Goal: Task Accomplishment & Management: Use online tool/utility

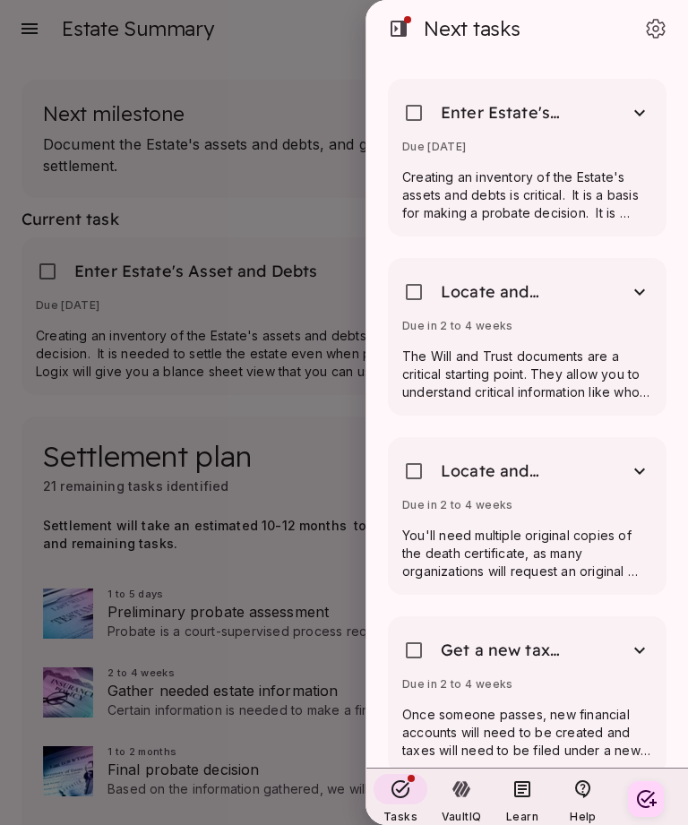
click at [594, 331] on div "Due in 2 to 4 weeks" at bounding box center [527, 330] width 250 height 22
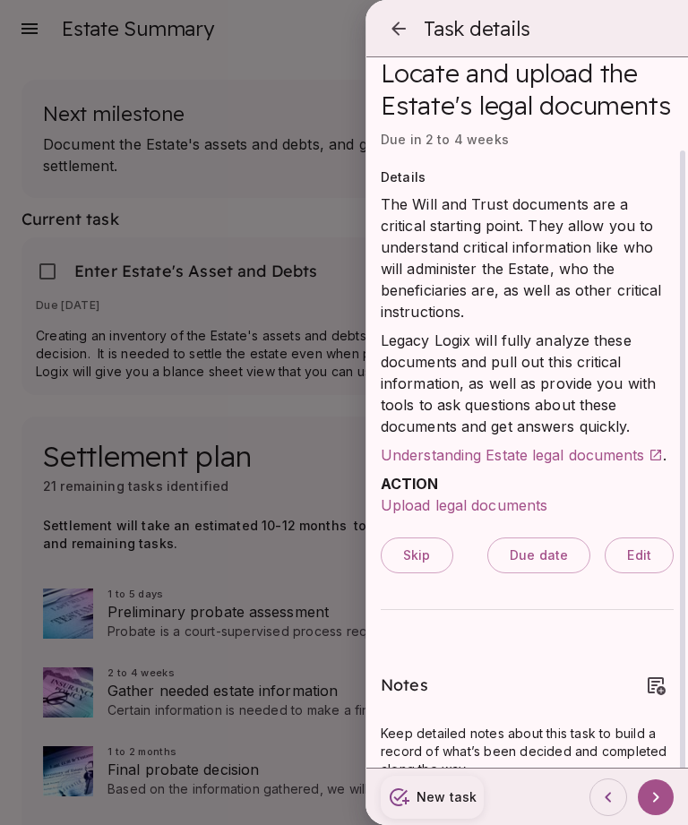
scroll to position [108, 0]
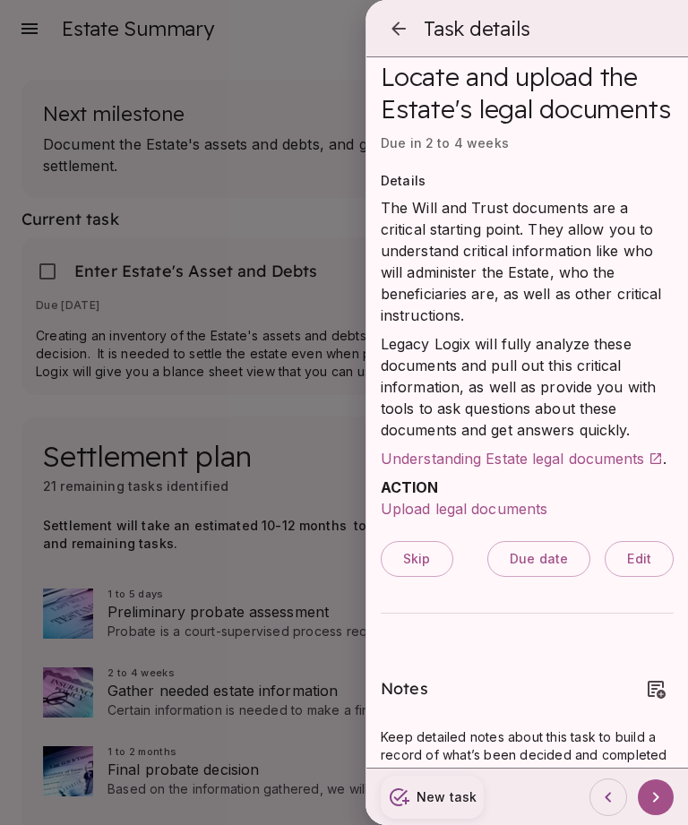
click at [511, 507] on span "Upload legal documents" at bounding box center [464, 509] width 167 height 18
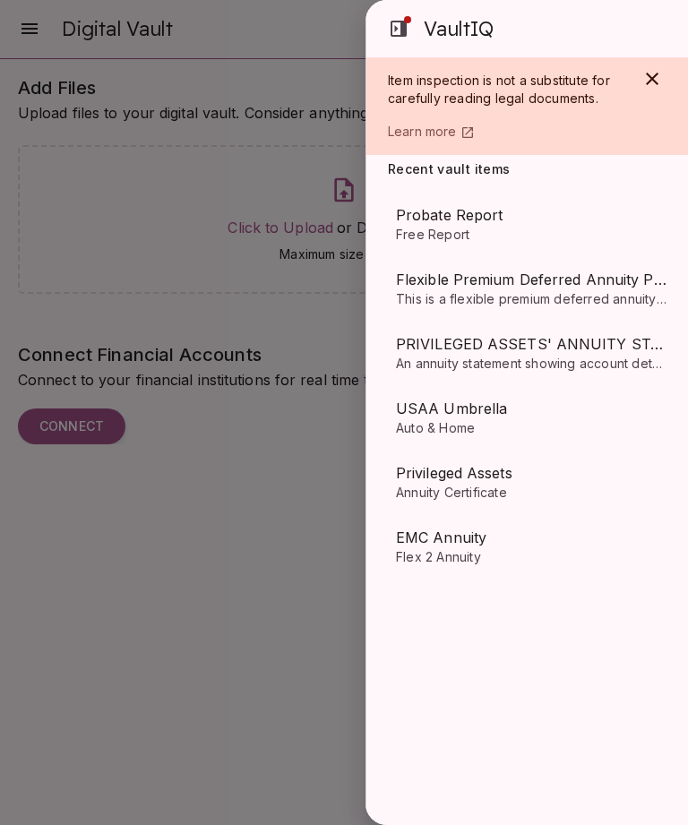
scroll to position [0, 0]
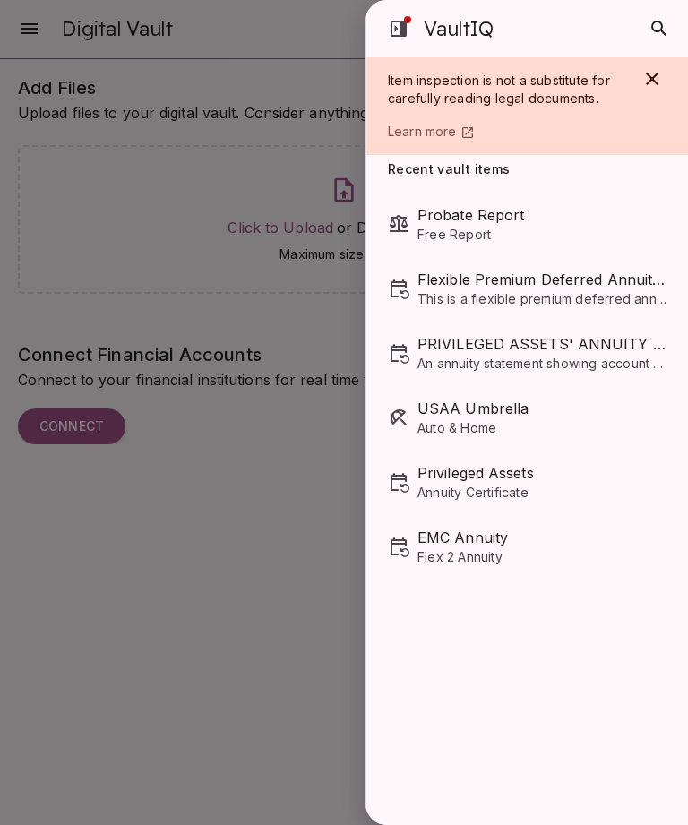
click at [450, 133] on span "Learn more" at bounding box center [422, 131] width 69 height 15
click at [275, 548] on div at bounding box center [344, 412] width 688 height 825
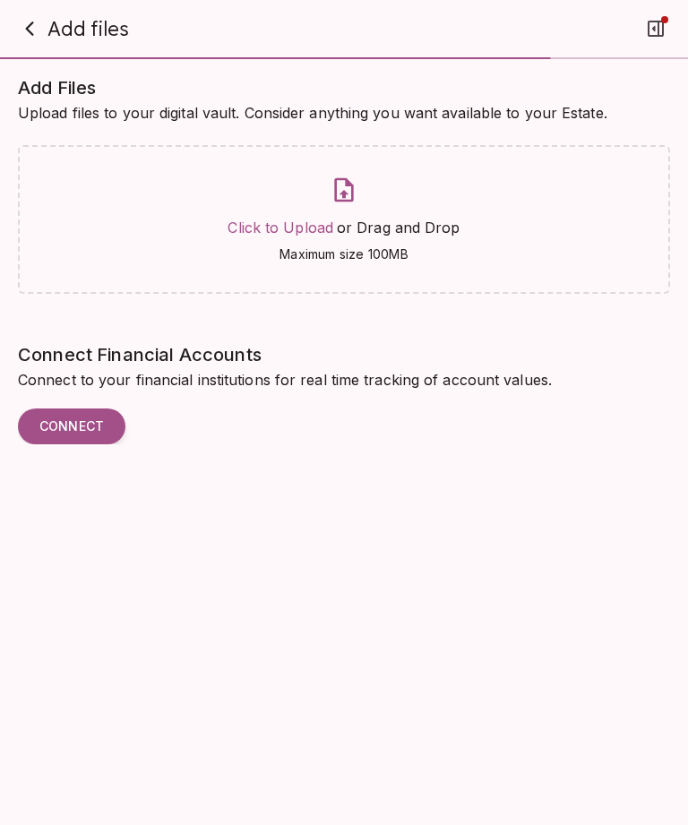
click at [39, 28] on icon "button" at bounding box center [30, 29] width 22 height 22
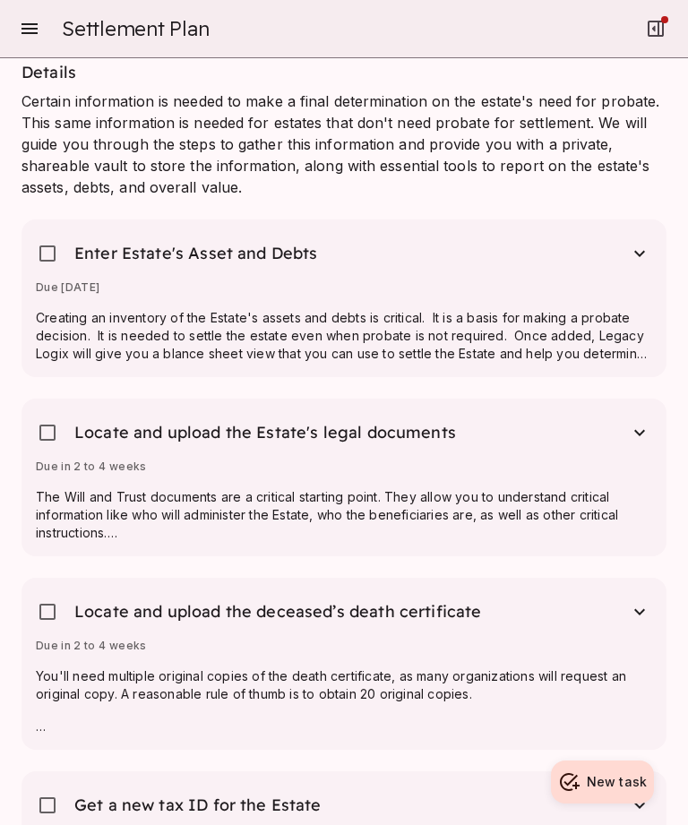
scroll to position [1360, 0]
click at [461, 433] on div "Locate and upload the Estate's legal documents" at bounding box center [344, 437] width 616 height 47
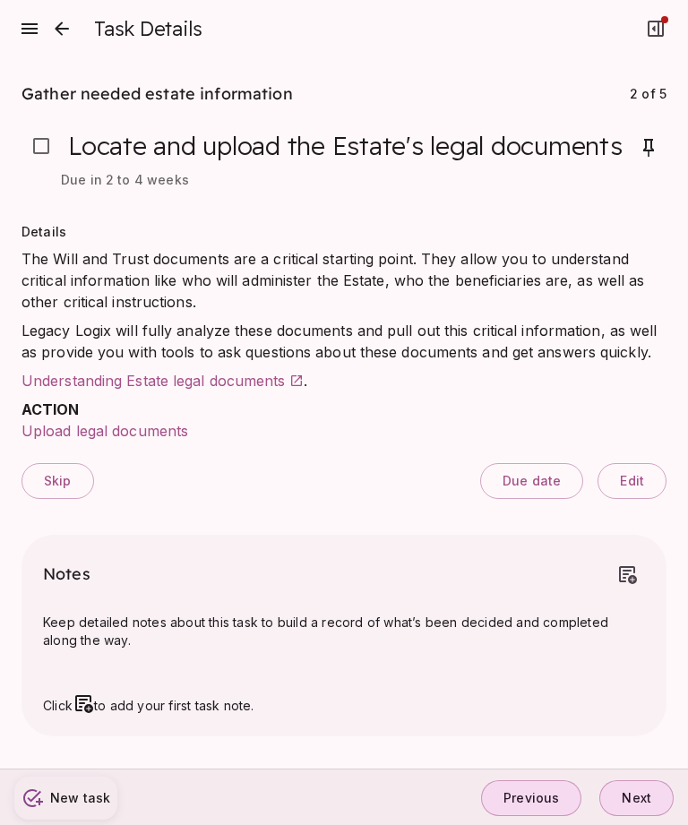
scroll to position [48, 0]
click at [139, 422] on span "Upload legal documents" at bounding box center [105, 431] width 167 height 18
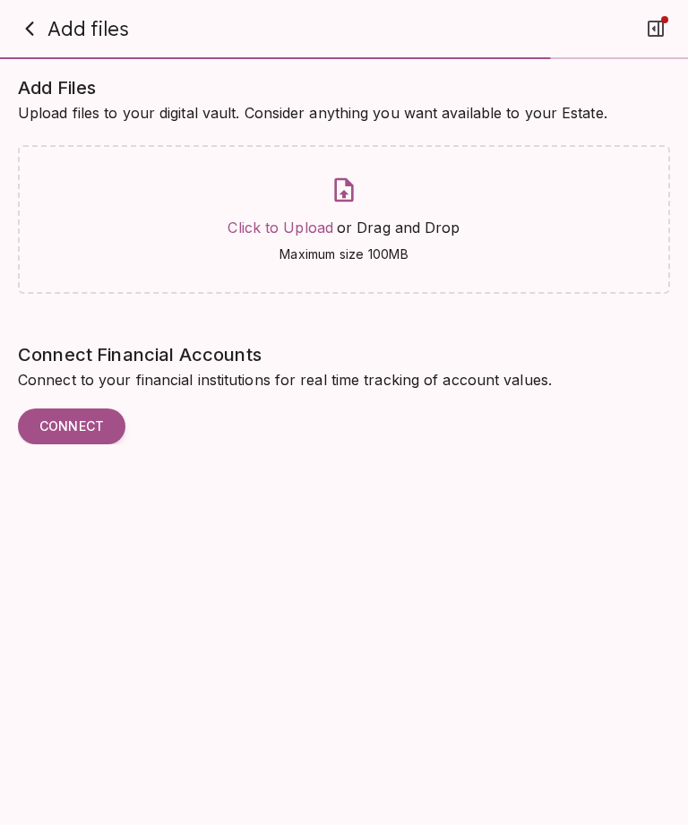
scroll to position [0, 0]
click at [270, 282] on div "Click to Upload or Drag and Drop Maximum size 100MB" at bounding box center [344, 219] width 652 height 149
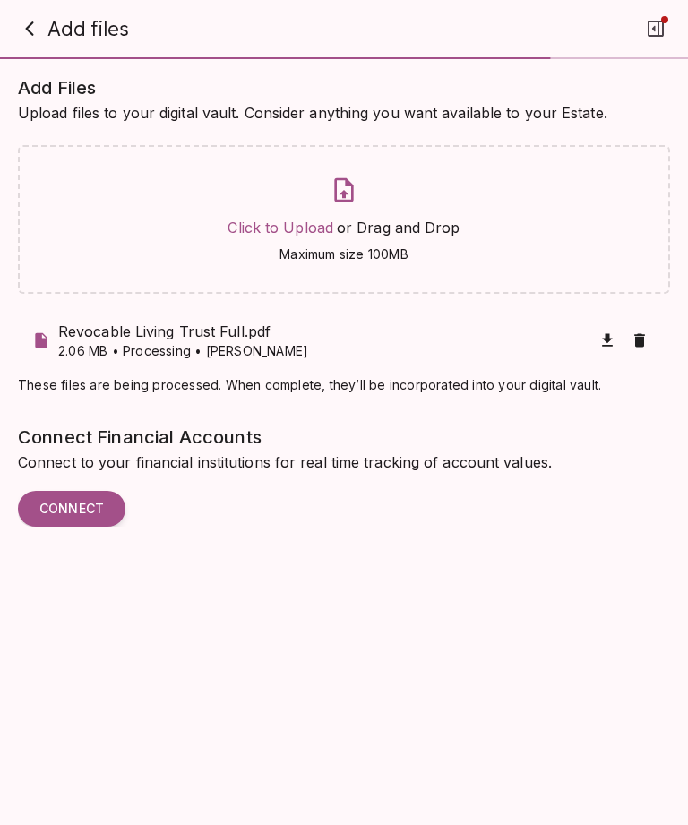
click at [659, 82] on span "Add Files" at bounding box center [344, 87] width 652 height 29
click at [652, 81] on span "Add Files" at bounding box center [344, 87] width 652 height 29
click at [656, 78] on span "Add Files" at bounding box center [344, 87] width 652 height 29
click at [661, 75] on span "Add Files" at bounding box center [344, 87] width 652 height 29
click at [667, 74] on span "Add Files" at bounding box center [344, 87] width 652 height 29
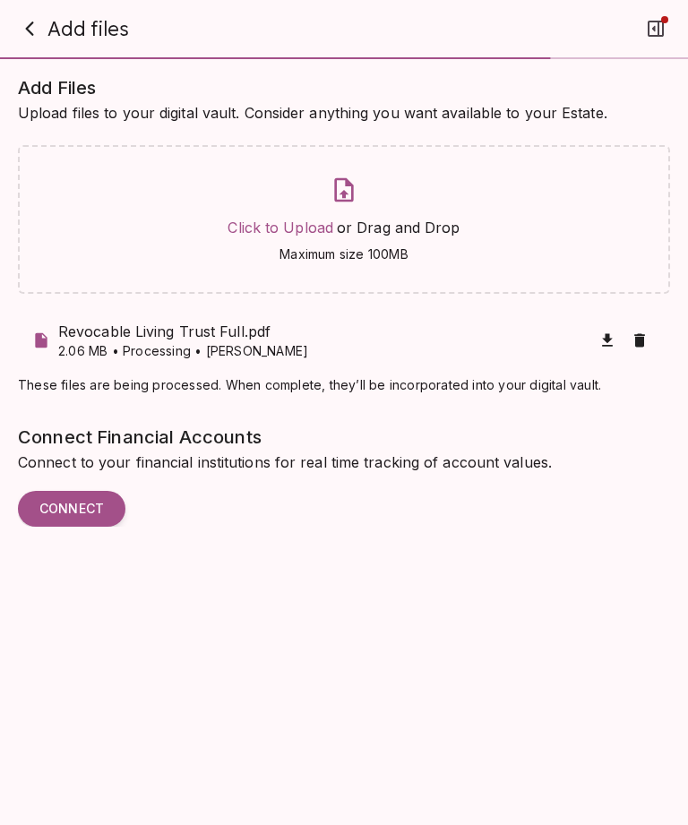
click at [32, 77] on span "Add Files" at bounding box center [344, 87] width 652 height 29
click at [32, 82] on span "Add Files" at bounding box center [344, 87] width 652 height 29
click at [504, 280] on div "Click to Upload or Drag and Drop Maximum size 100MB" at bounding box center [344, 219] width 652 height 149
click at [31, 73] on span "Add Files" at bounding box center [344, 87] width 652 height 29
click at [46, 70] on div "Add Files Upload files to your digital vault. Consider anything you want availa…" at bounding box center [333, 429] width 674 height 754
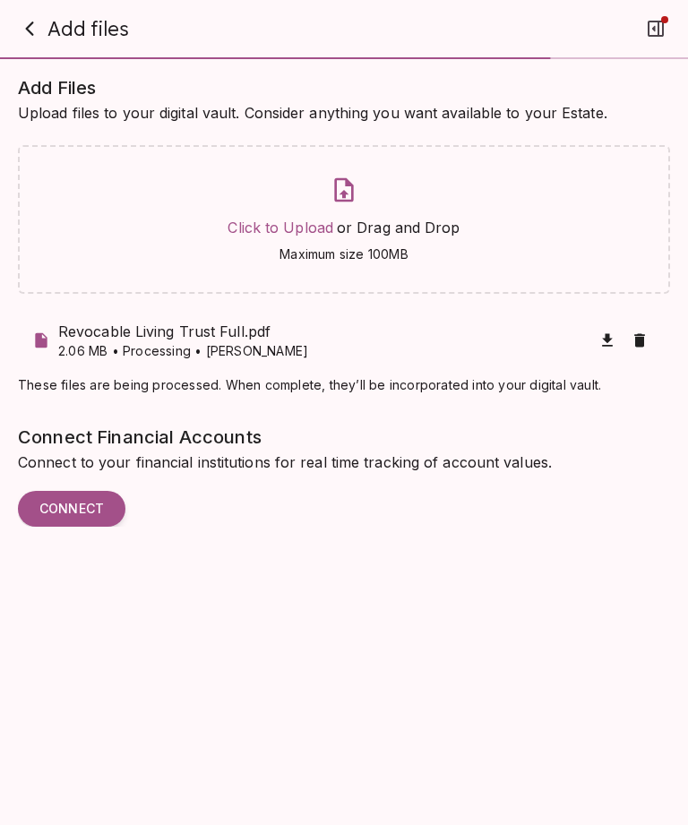
click at [26, 74] on span "Add Files" at bounding box center [344, 87] width 652 height 29
click at [26, 73] on span "Add Files" at bounding box center [344, 87] width 652 height 29
click at [20, 76] on span "Add Files" at bounding box center [344, 87] width 652 height 29
click at [20, 75] on span "Add Files" at bounding box center [344, 87] width 652 height 29
click at [32, 82] on span "Add Files" at bounding box center [344, 87] width 652 height 29
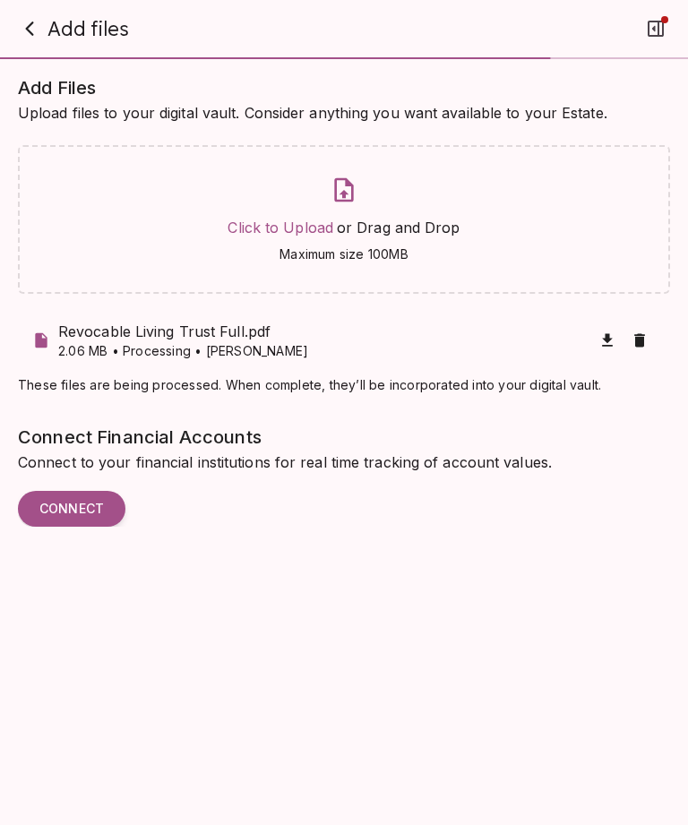
click at [34, 70] on div "Add Files Upload files to your digital vault. Consider anything you want availa…" at bounding box center [333, 429] width 674 height 754
click at [656, 76] on span "Add Files" at bounding box center [344, 87] width 652 height 29
click at [38, 82] on span "Add Files" at bounding box center [344, 87] width 652 height 29
